Goal: Connect with others

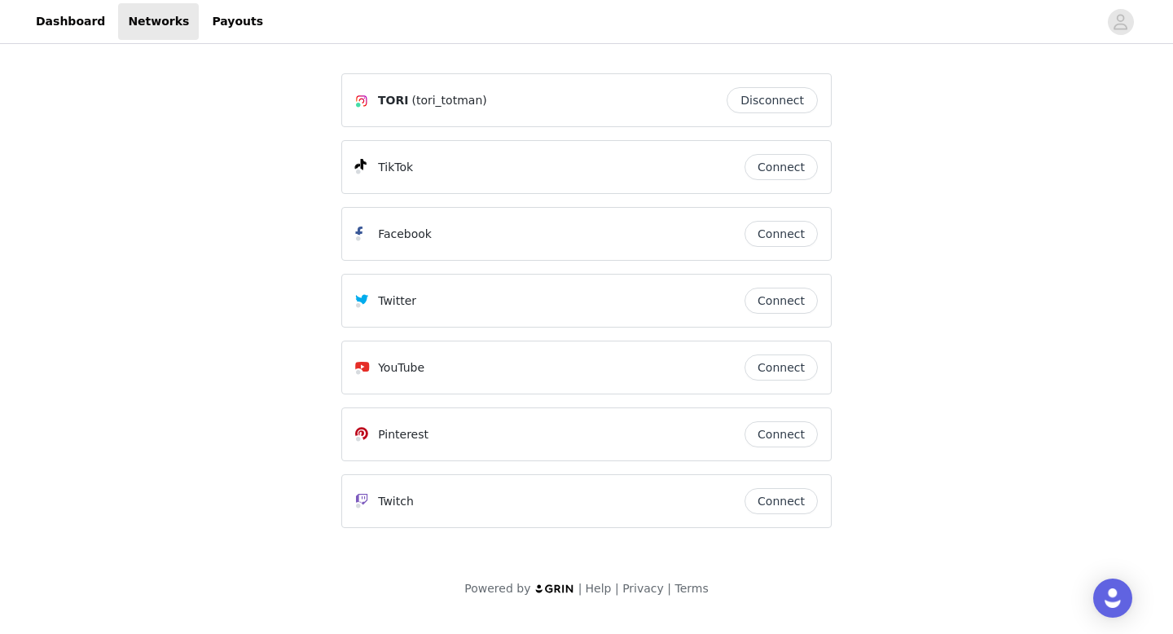
click at [577, 175] on button "Connect" at bounding box center [781, 167] width 73 height 26
drag, startPoint x: 463, startPoint y: 167, endPoint x: 539, endPoint y: 163, distance: 75.9
click at [541, 164] on div "jeozizjxkskdbsoxk (wlzwksolqkaoxosnwpaixhgq)" at bounding box center [523, 167] width 291 height 20
click at [539, 163] on span "(wlzwksolqkaoxosnwpaixhgq)" at bounding box center [581, 167] width 169 height 17
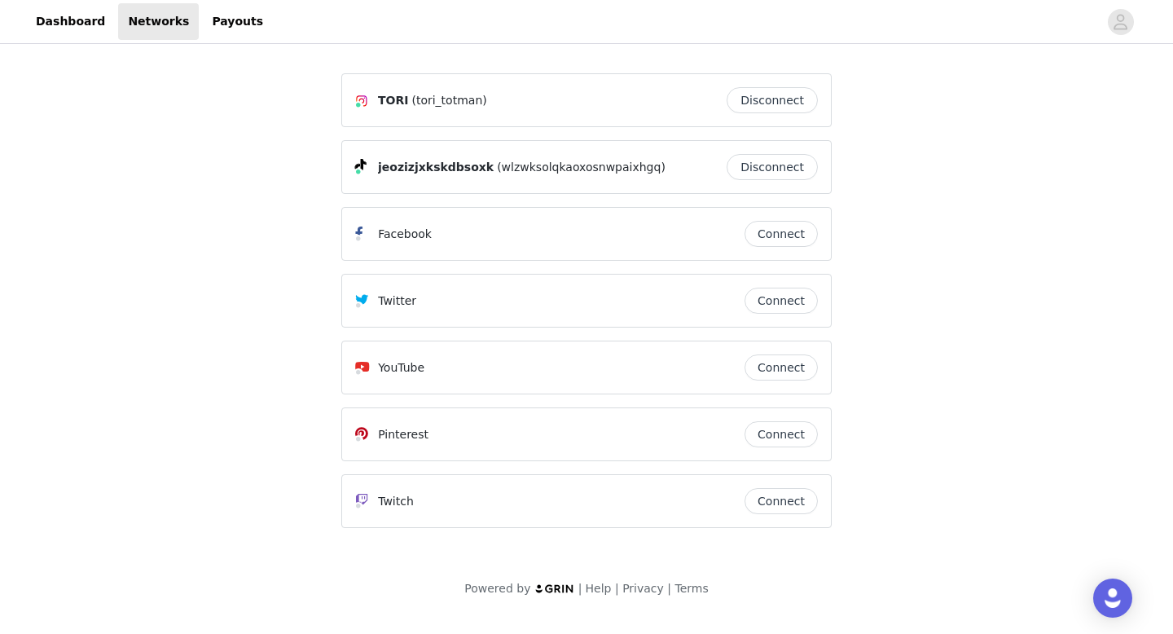
click at [539, 163] on span "(wlzwksolqkaoxosnwpaixhgq)" at bounding box center [581, 167] width 169 height 17
click at [447, 165] on span "jeozizjxkskdbsoxk" at bounding box center [436, 167] width 116 height 17
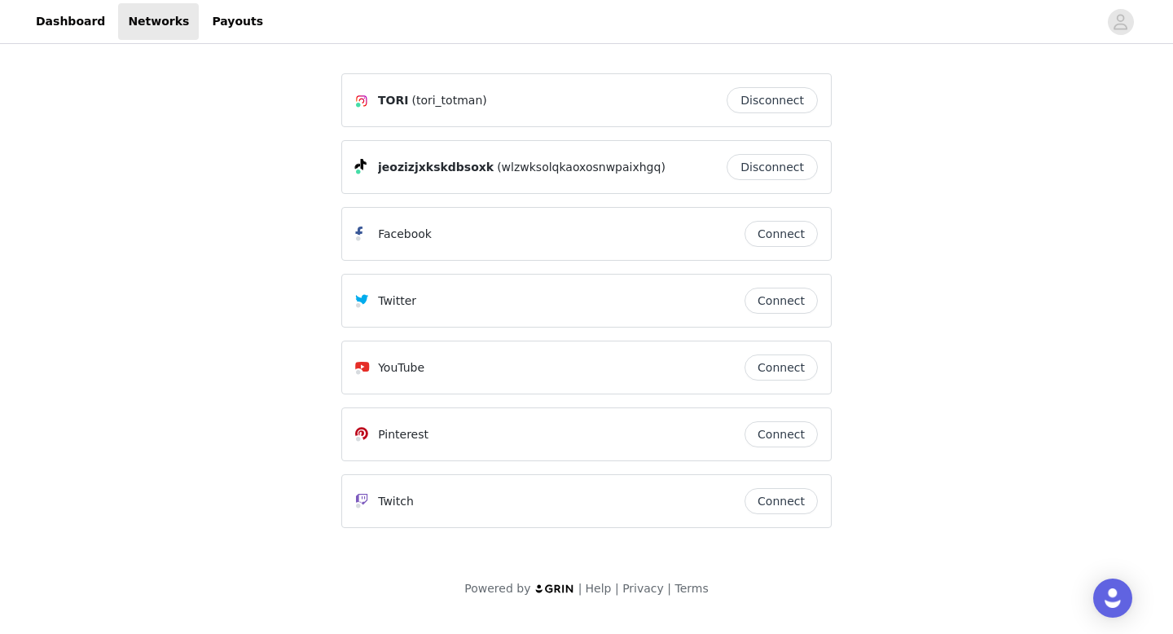
copy div "jeozizjxkskdbsoxk"
click at [577, 156] on button "Disconnect" at bounding box center [772, 167] width 91 height 26
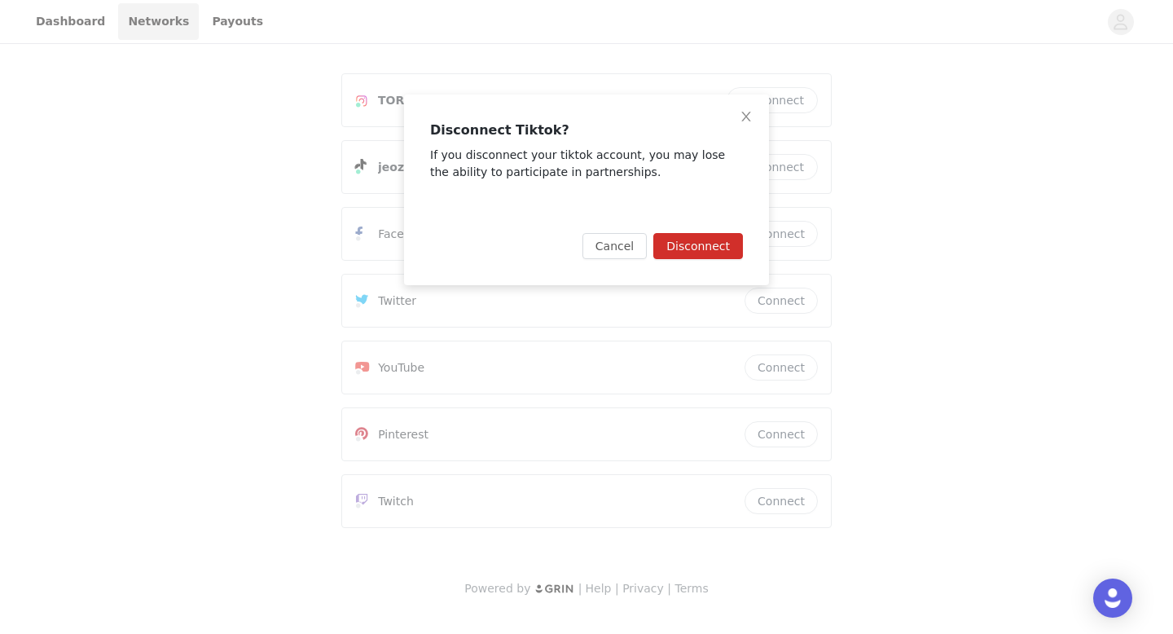
click at [577, 253] on button "Disconnect" at bounding box center [699, 246] width 90 height 26
